Goal: Information Seeking & Learning: Learn about a topic

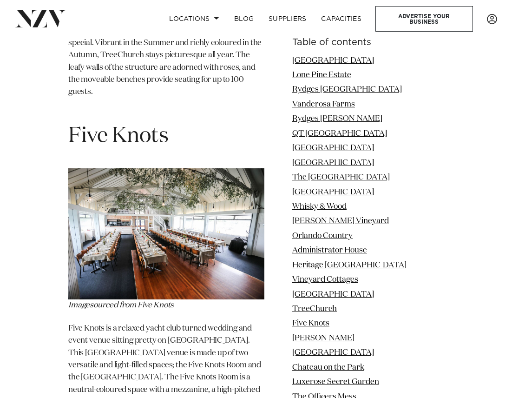
scroll to position [7135, 0]
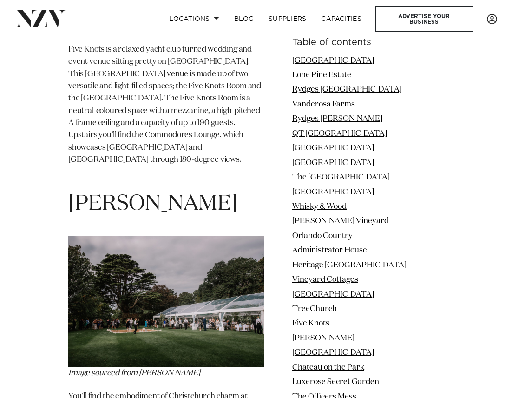
click at [184, 236] on img at bounding box center [166, 301] width 196 height 131
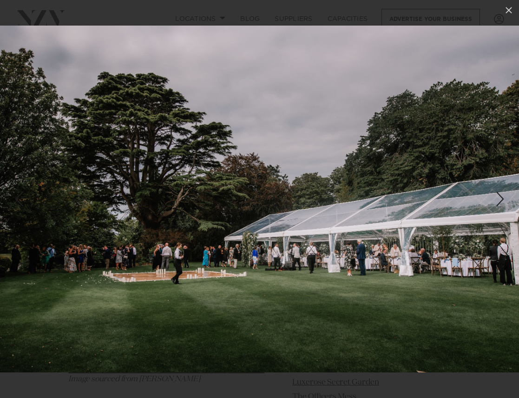
click at [497, 185] on link at bounding box center [503, 199] width 33 height 46
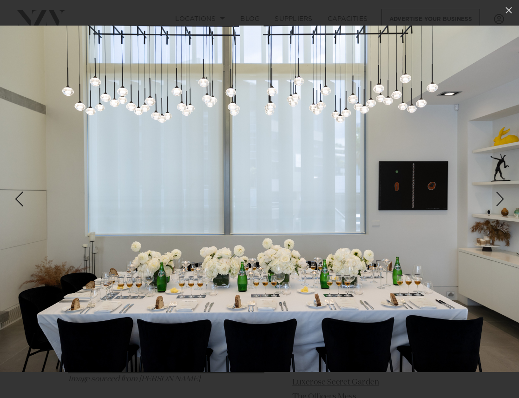
click at [500, 198] on div "Next slide" at bounding box center [500, 199] width 13 height 18
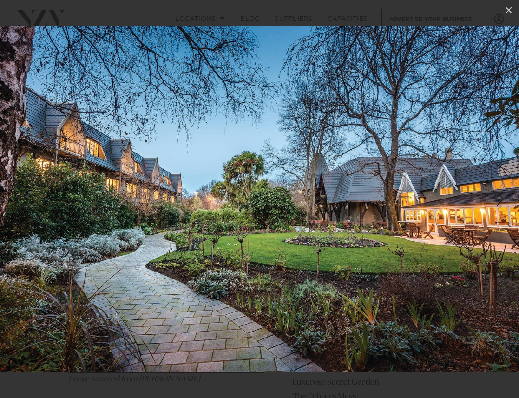
click at [500, 198] on div "Next slide" at bounding box center [500, 199] width 13 height 18
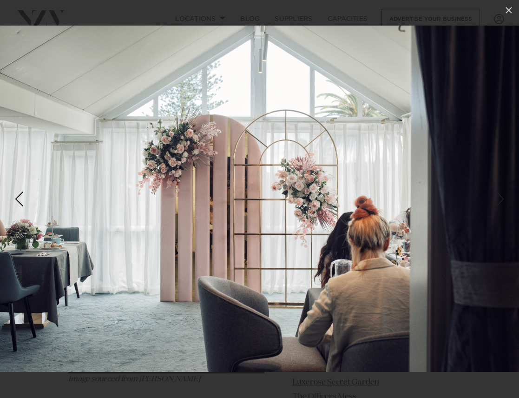
click at [500, 198] on div "Next slide" at bounding box center [500, 199] width 13 height 18
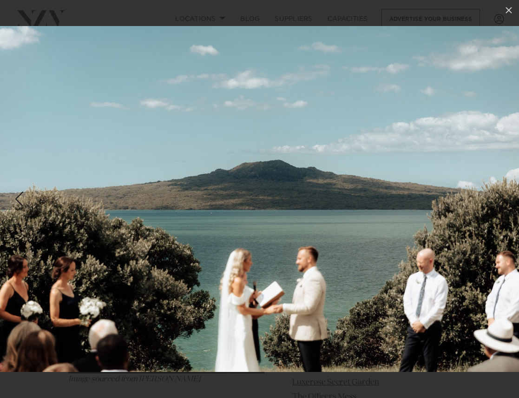
click at [500, 198] on div "Next slide" at bounding box center [500, 199] width 13 height 18
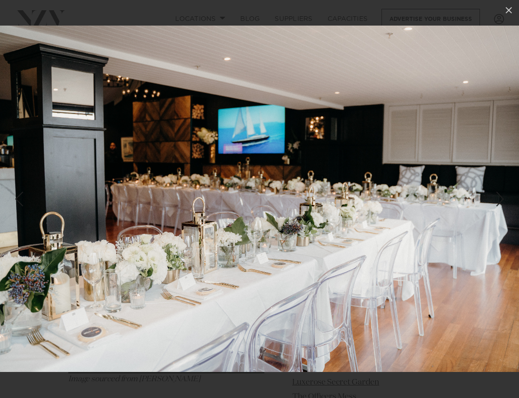
click at [500, 198] on div "Next slide" at bounding box center [500, 199] width 13 height 18
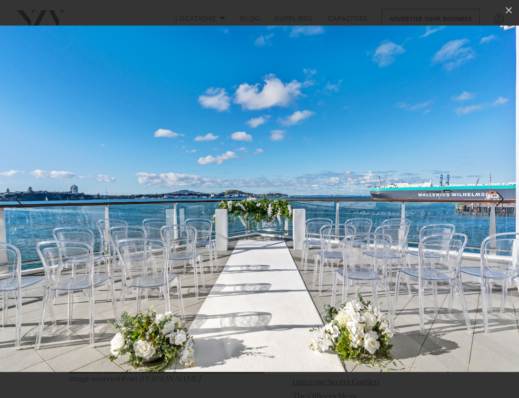
click at [505, 203] on div "Next slide" at bounding box center [500, 199] width 13 height 18
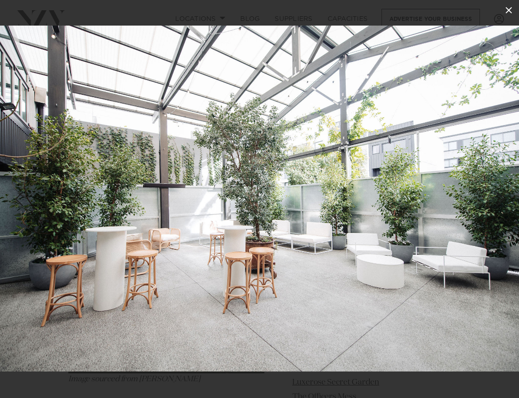
click at [507, 7] on icon at bounding box center [509, 10] width 7 height 7
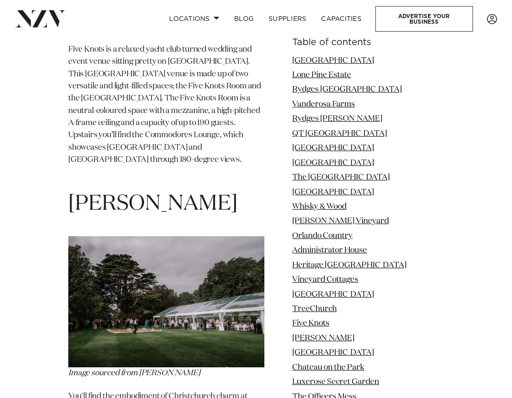
drag, startPoint x: 174, startPoint y: 246, endPoint x: 253, endPoint y: 297, distance: 94.5
drag, startPoint x: 253, startPoint y: 297, endPoint x: 243, endPoint y: 316, distance: 21.8
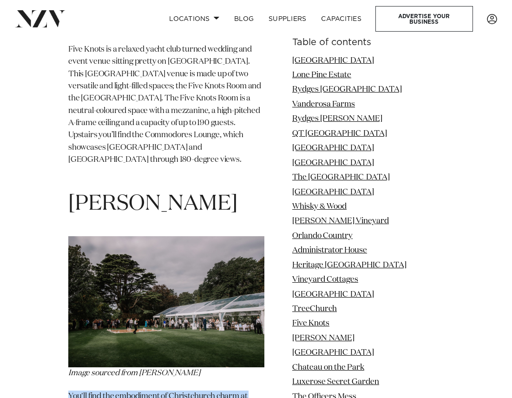
drag, startPoint x: 218, startPoint y: 333, endPoint x: 69, endPoint y: 251, distance: 170.4
